Goal: Use online tool/utility: Utilize a website feature to perform a specific function

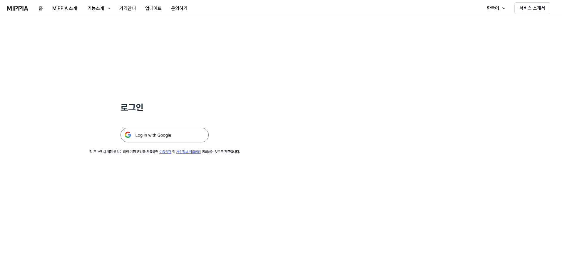
click at [165, 135] on img at bounding box center [164, 135] width 88 height 15
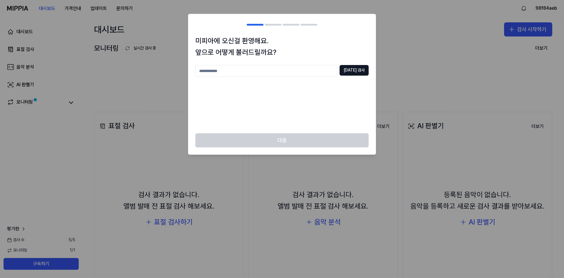
click at [225, 69] on input "text" at bounding box center [266, 71] width 142 height 12
type input "**"
click at [361, 68] on button "중복 검사" at bounding box center [354, 70] width 29 height 11
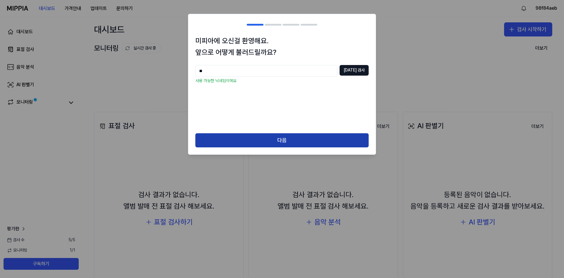
click at [282, 143] on button "다음" at bounding box center [281, 140] width 173 height 14
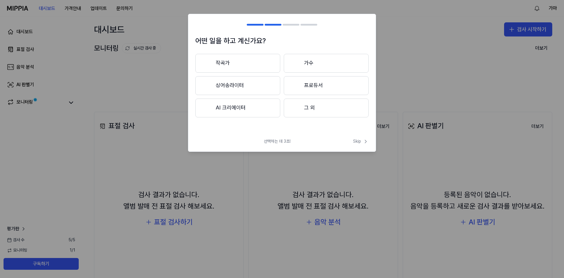
click at [248, 108] on button "AI 크리에이터" at bounding box center [237, 107] width 85 height 19
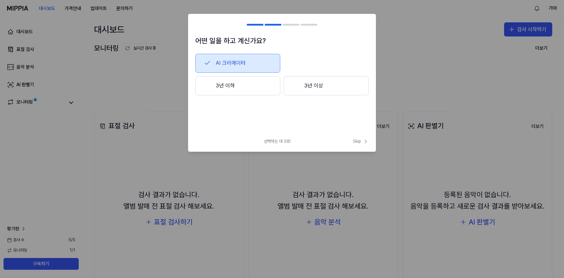
click at [254, 87] on button "3년 이하" at bounding box center [237, 85] width 85 height 19
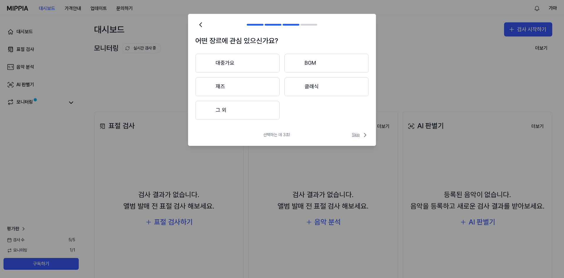
click at [360, 136] on span "Skip" at bounding box center [360, 134] width 17 height 7
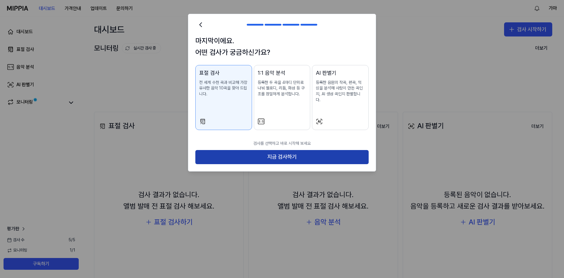
click at [279, 152] on button "지금 검사하기" at bounding box center [281, 157] width 173 height 14
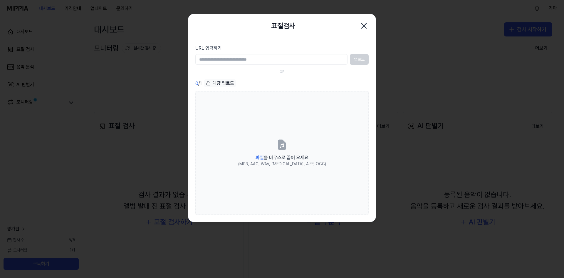
click at [208, 59] on input "URL 입력하기" at bounding box center [271, 59] width 152 height 11
paste input "**********"
type input "**********"
click at [359, 61] on button "업로드" at bounding box center [359, 59] width 19 height 11
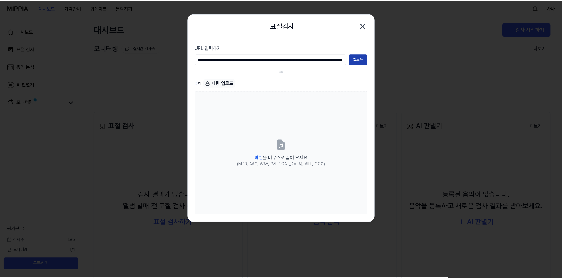
scroll to position [0, 0]
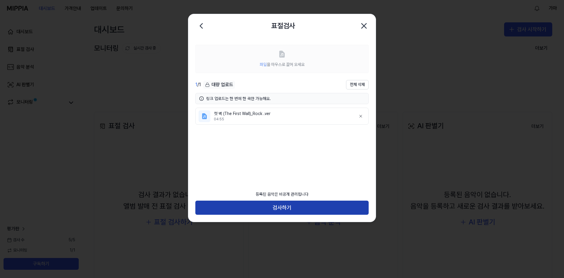
click at [286, 208] on button "검사하기" at bounding box center [281, 207] width 173 height 14
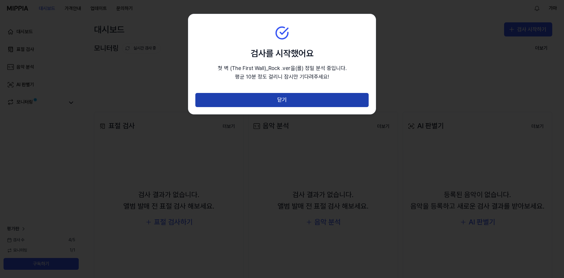
click at [291, 100] on button "닫기" at bounding box center [281, 100] width 173 height 14
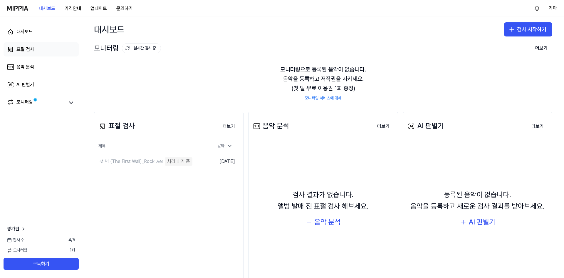
click at [28, 48] on div "표절 검사" at bounding box center [25, 49] width 18 height 7
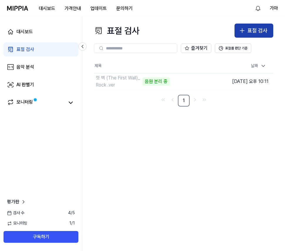
click at [251, 32] on div "표절 검사" at bounding box center [258, 30] width 20 height 9
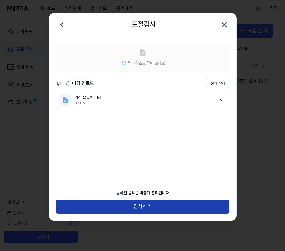
click at [149, 210] on button "검사하기" at bounding box center [142, 206] width 173 height 14
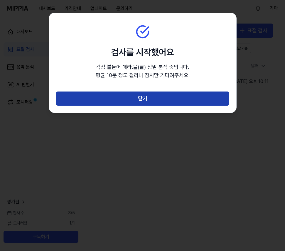
click at [163, 102] on button "닫기" at bounding box center [142, 98] width 173 height 14
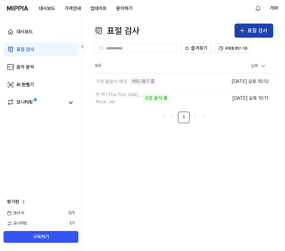
click at [247, 34] on button "표절 검사" at bounding box center [254, 31] width 39 height 14
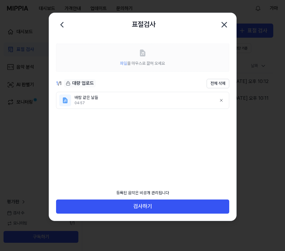
drag, startPoint x: 62, startPoint y: 24, endPoint x: 65, endPoint y: 25, distance: 3.2
click at [62, 24] on icon at bounding box center [61, 24] width 9 height 9
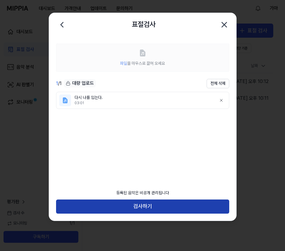
click at [156, 206] on button "검사하기" at bounding box center [142, 206] width 173 height 14
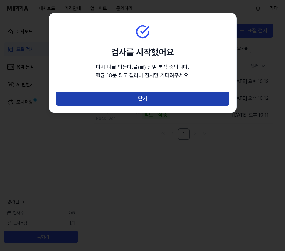
click at [154, 98] on button "닫기" at bounding box center [142, 98] width 173 height 14
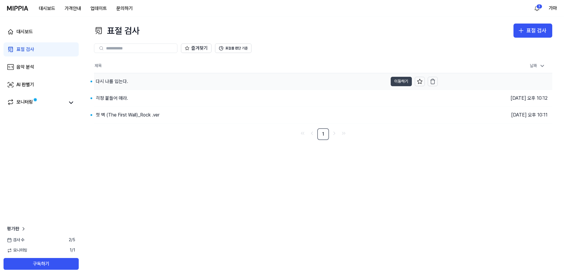
click at [400, 83] on button "이동하기" at bounding box center [401, 81] width 21 height 9
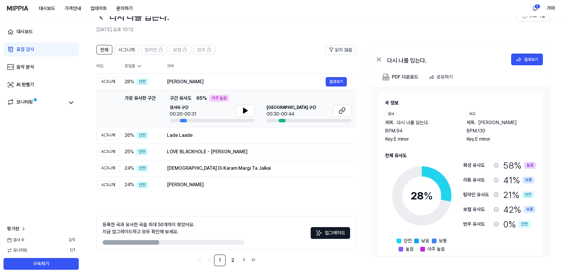
scroll to position [10, 0]
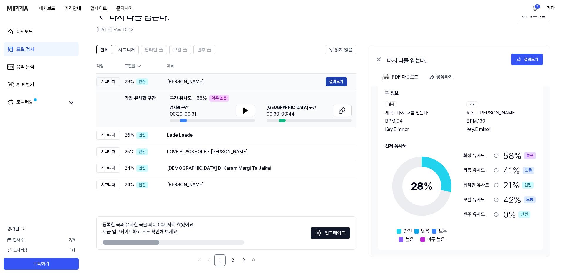
click at [339, 81] on button "결과보기" at bounding box center [336, 81] width 21 height 9
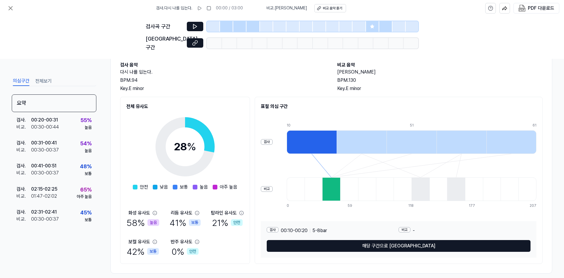
scroll to position [34, 0]
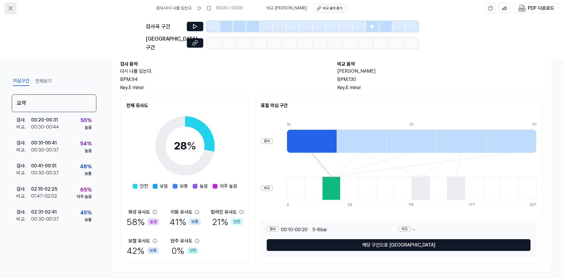
click at [9, 11] on icon at bounding box center [10, 8] width 7 height 7
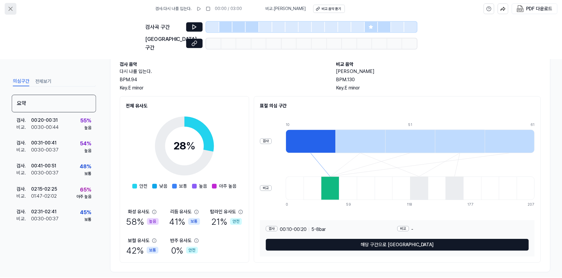
scroll to position [19, 0]
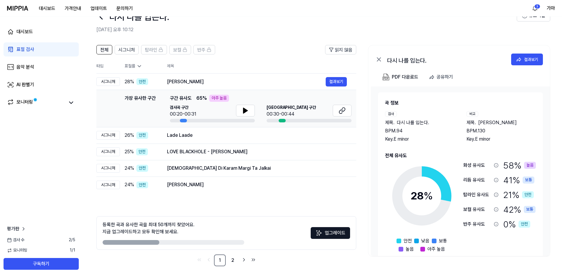
click at [25, 49] on div "표절 검사" at bounding box center [25, 49] width 18 height 7
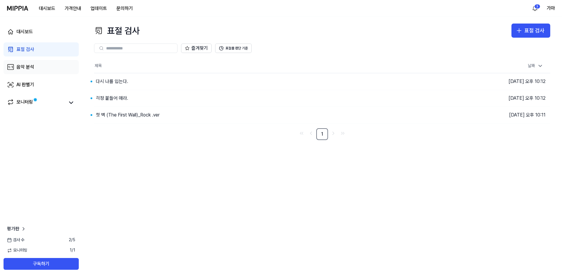
scroll to position [0, 0]
click at [117, 95] on div "걱정 붙들어 매라." at bounding box center [112, 98] width 32 height 7
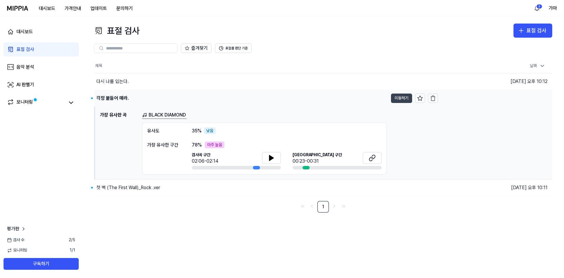
click at [403, 101] on button "이동하기" at bounding box center [401, 97] width 21 height 9
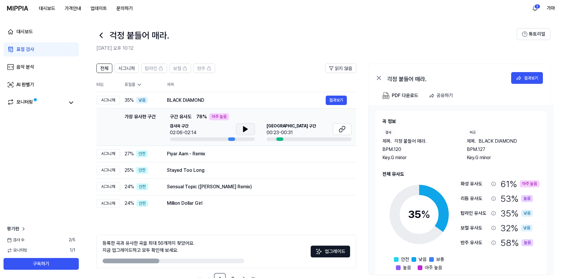
click at [244, 130] on icon at bounding box center [245, 128] width 4 height 5
click at [341, 130] on icon at bounding box center [341, 128] width 7 height 7
click at [242, 128] on icon at bounding box center [245, 128] width 7 height 7
click at [17, 48] on div "표절 검사" at bounding box center [25, 49] width 18 height 7
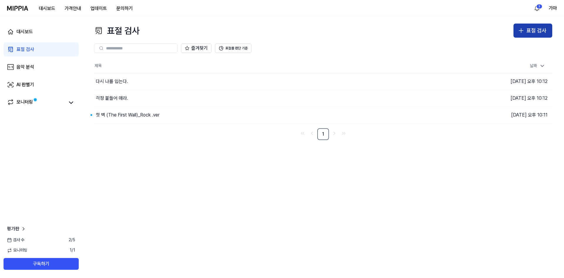
click at [532, 30] on div "표절 검사" at bounding box center [537, 30] width 20 height 9
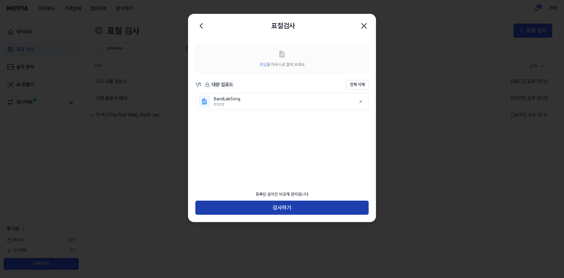
click at [284, 207] on button "검사하기" at bounding box center [281, 207] width 173 height 14
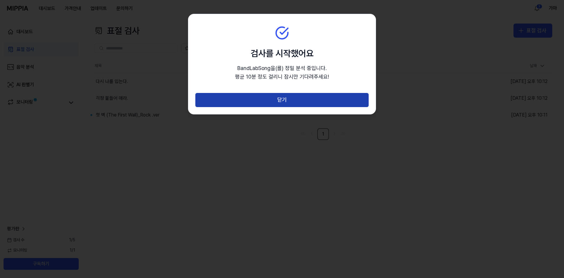
click at [294, 101] on button "닫기" at bounding box center [281, 100] width 173 height 14
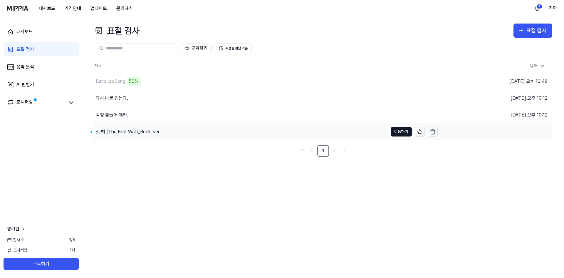
click at [130, 130] on div "첫 벽 (The First Wall)_Rock .ver" at bounding box center [128, 131] width 64 height 7
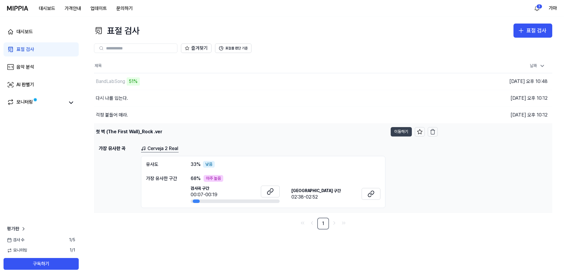
click at [401, 135] on button "이동하기" at bounding box center [401, 131] width 21 height 9
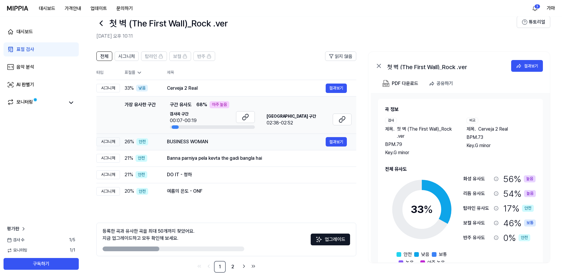
scroll to position [19, 0]
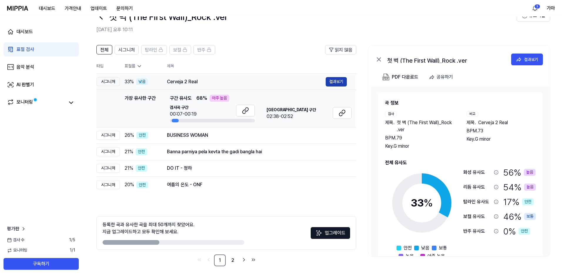
click at [335, 84] on button "결과보기" at bounding box center [336, 81] width 21 height 9
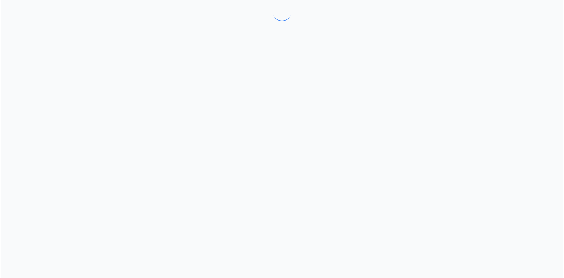
scroll to position [0, 0]
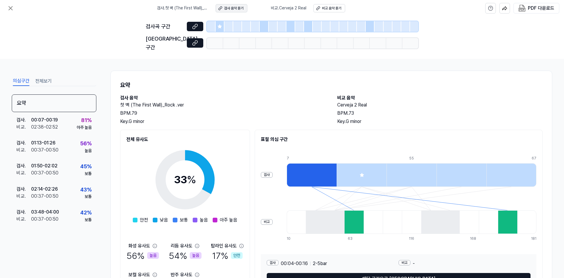
click at [232, 9] on div "검사 음악 듣기" at bounding box center [233, 8] width 19 height 5
click at [336, 8] on div "비교 음악 듣기" at bounding box center [331, 8] width 19 height 5
click at [44, 76] on button "전체보기" at bounding box center [43, 80] width 16 height 9
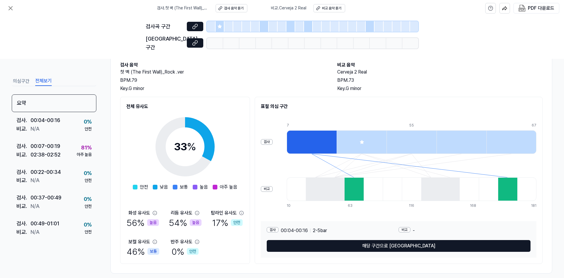
scroll to position [34, 0]
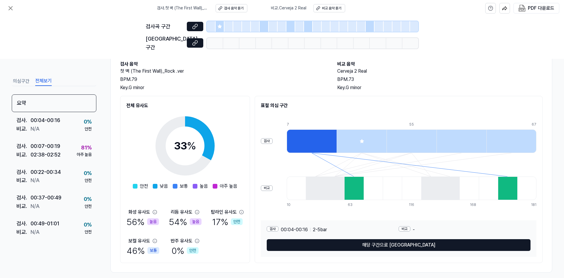
click at [20, 76] on button "의심구간" at bounding box center [21, 80] width 16 height 9
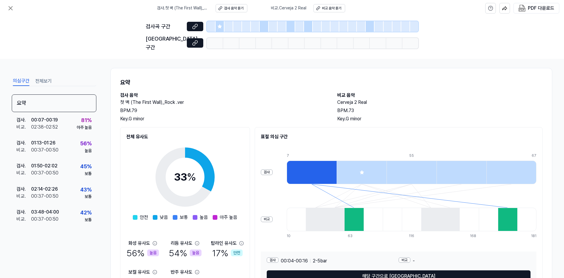
scroll to position [0, 0]
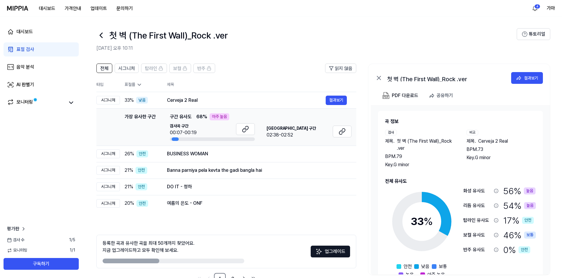
click at [22, 49] on div "표절 검사" at bounding box center [25, 49] width 18 height 7
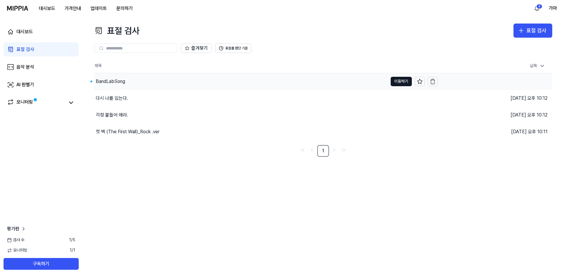
click at [109, 83] on div "BandLabSong" at bounding box center [110, 81] width 29 height 7
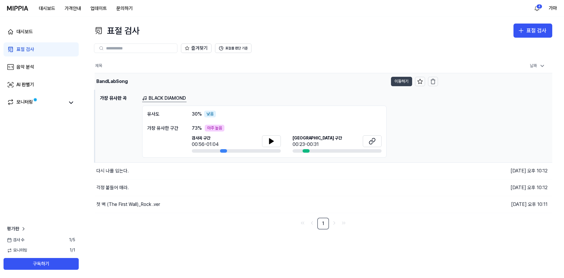
click at [403, 83] on button "이동하기" at bounding box center [401, 81] width 21 height 9
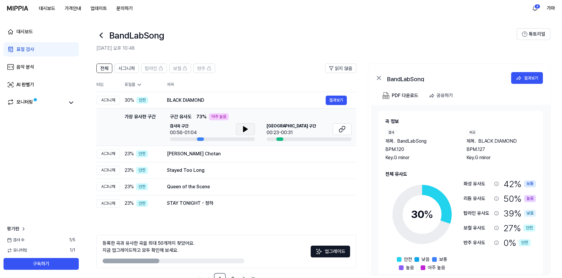
click at [244, 128] on icon at bounding box center [245, 128] width 4 height 5
click at [25, 49] on div "표절 검사" at bounding box center [25, 49] width 18 height 7
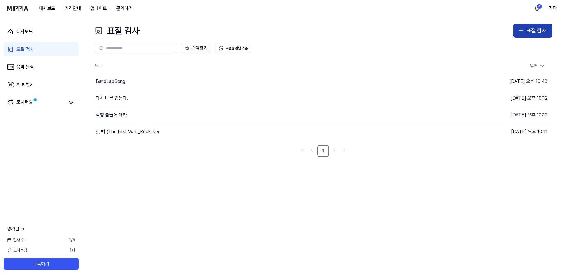
click at [523, 31] on icon "button" at bounding box center [521, 30] width 7 height 7
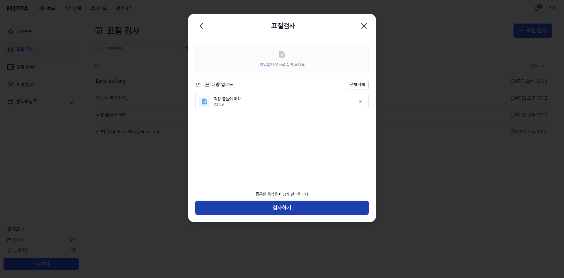
click at [280, 207] on button "검사하기" at bounding box center [281, 207] width 173 height 14
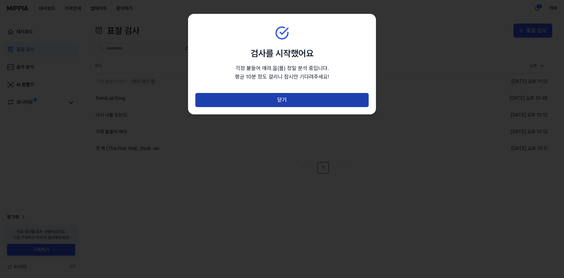
click at [293, 104] on button "닫기" at bounding box center [281, 100] width 173 height 14
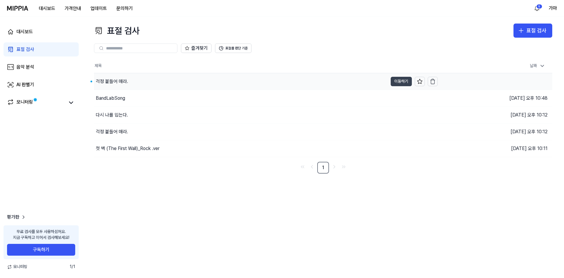
click at [403, 81] on button "이동하기" at bounding box center [401, 81] width 21 height 9
